Goal: Task Accomplishment & Management: Manage account settings

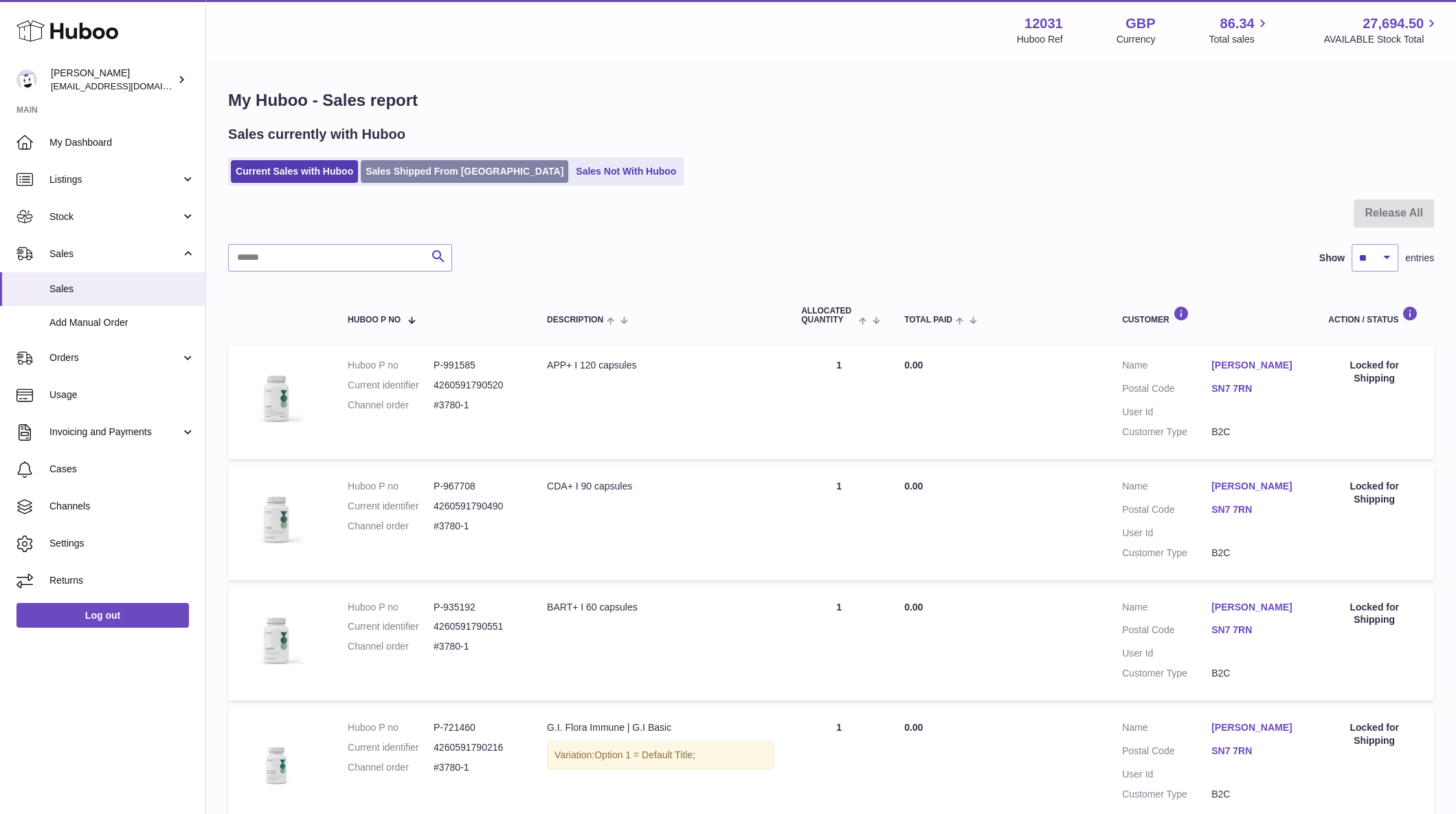
click at [414, 172] on link "Sales Shipped From [GEOGRAPHIC_DATA]" at bounding box center [465, 171] width 208 height 22
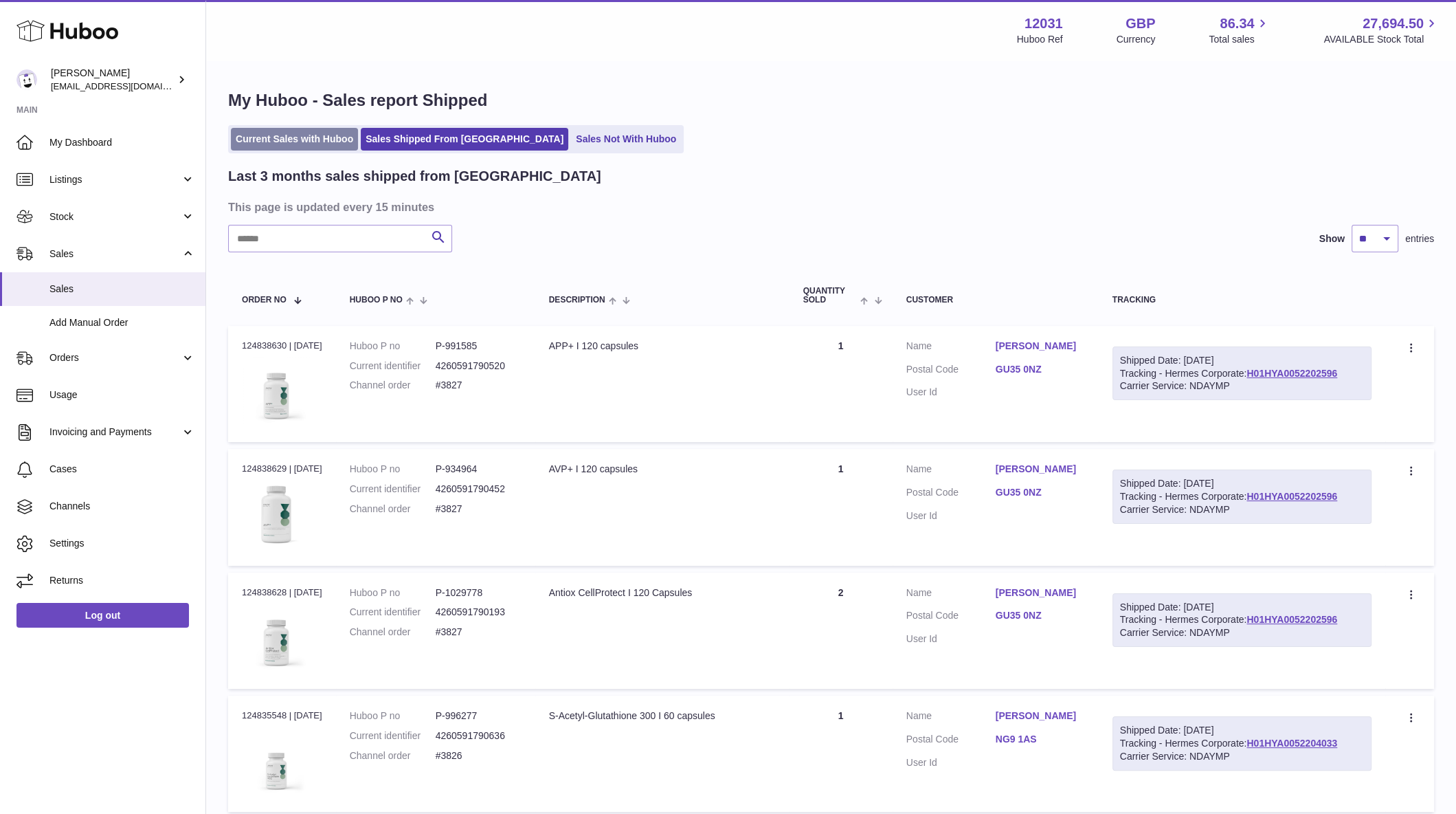
click at [303, 147] on link "Current Sales with Huboo" at bounding box center [294, 139] width 127 height 22
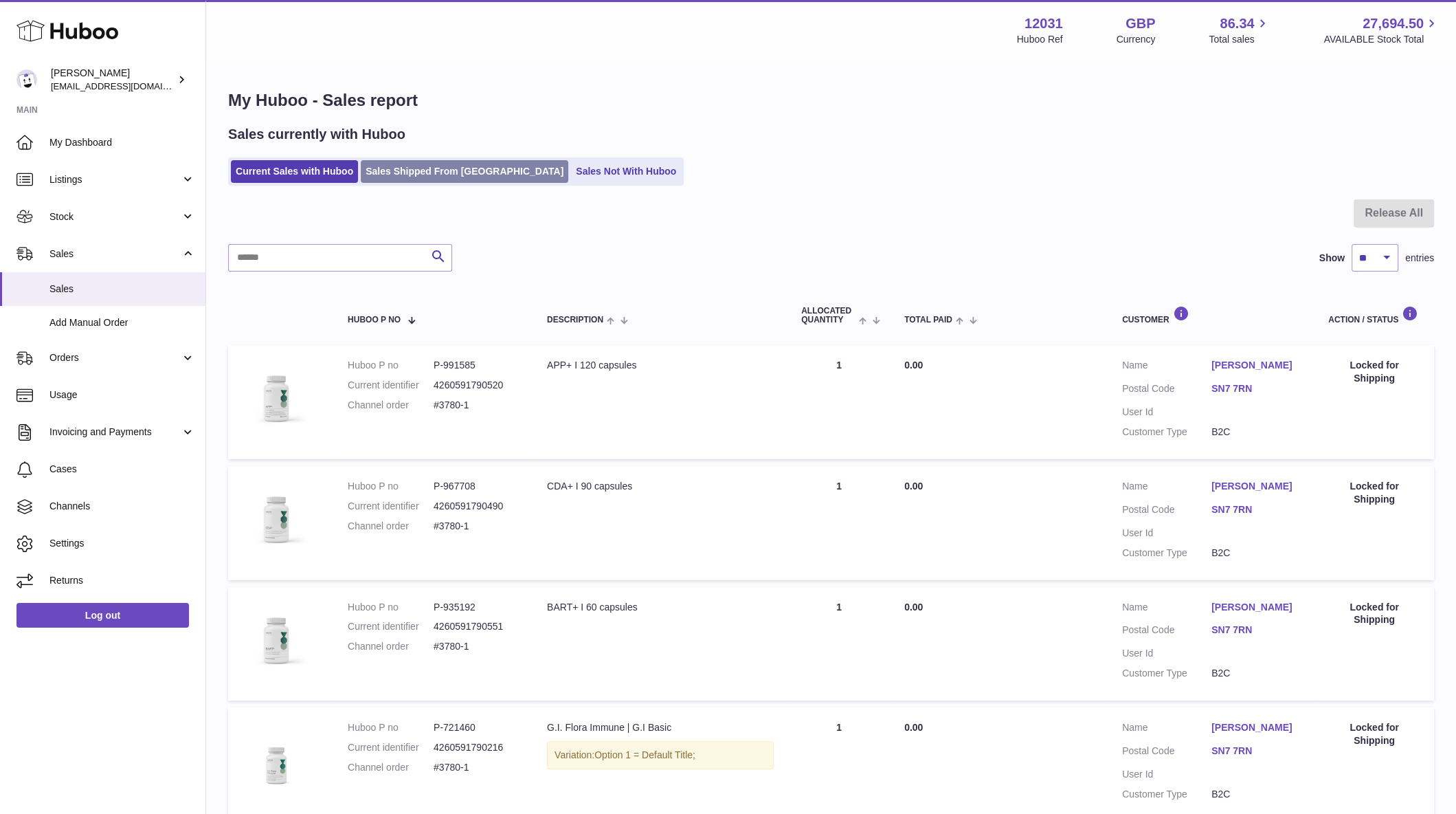
click at [458, 164] on link "Sales Shipped From [GEOGRAPHIC_DATA]" at bounding box center [465, 171] width 208 height 22
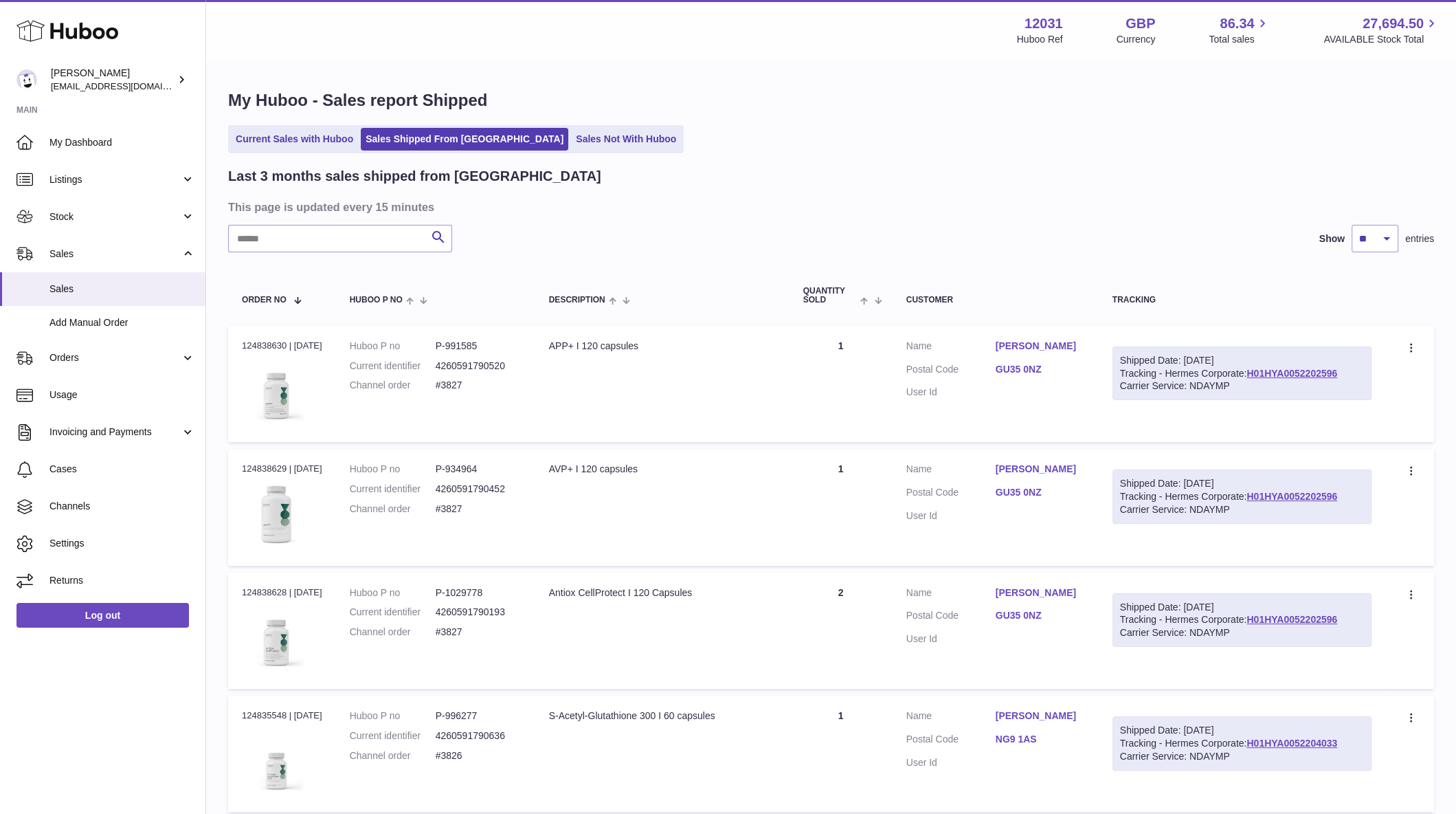
click at [109, 318] on span "Add Manual Order" at bounding box center [122, 323] width 145 height 13
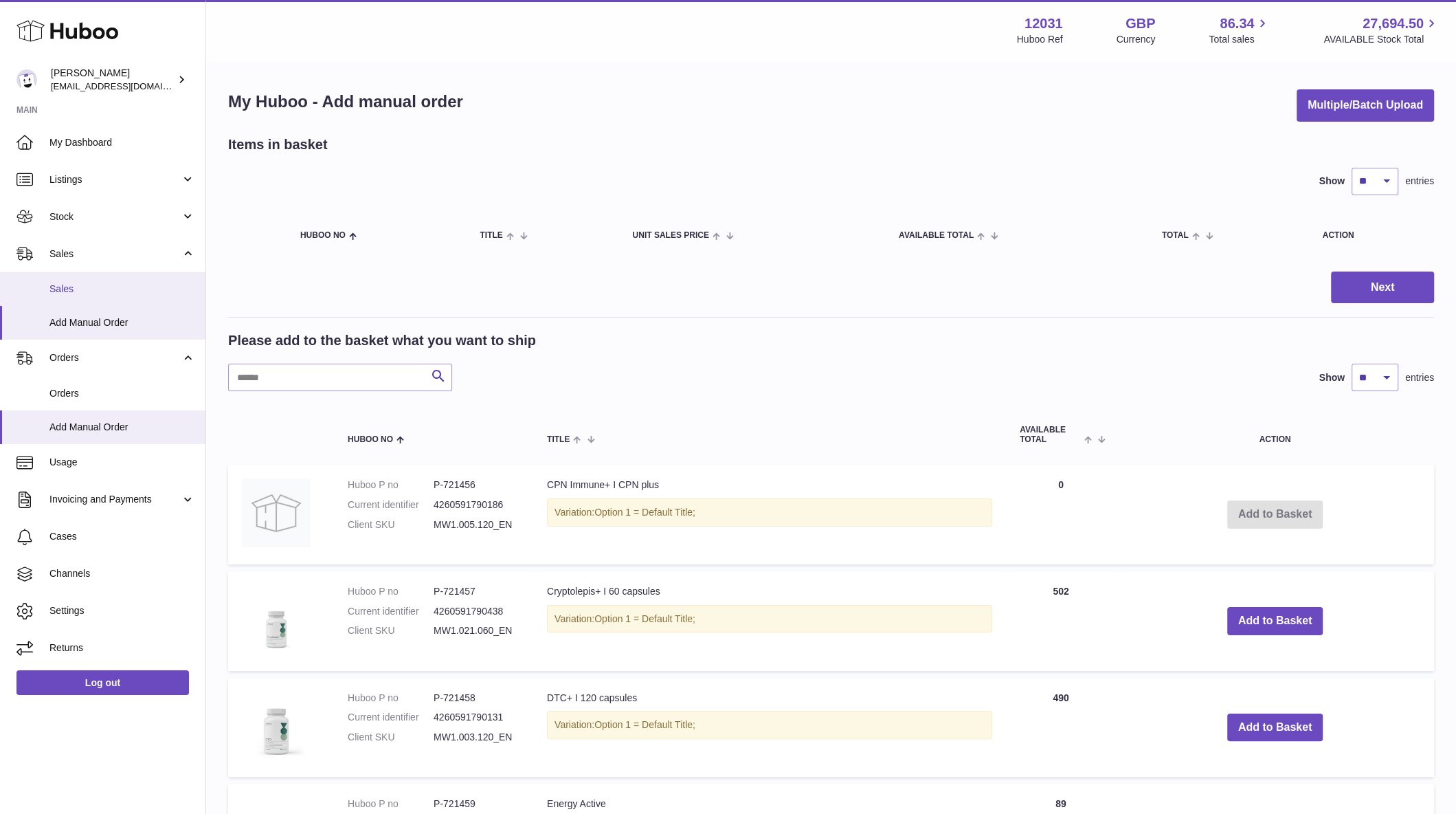
click at [74, 294] on span "Sales" at bounding box center [122, 289] width 145 height 13
